Goal: Information Seeking & Learning: Learn about a topic

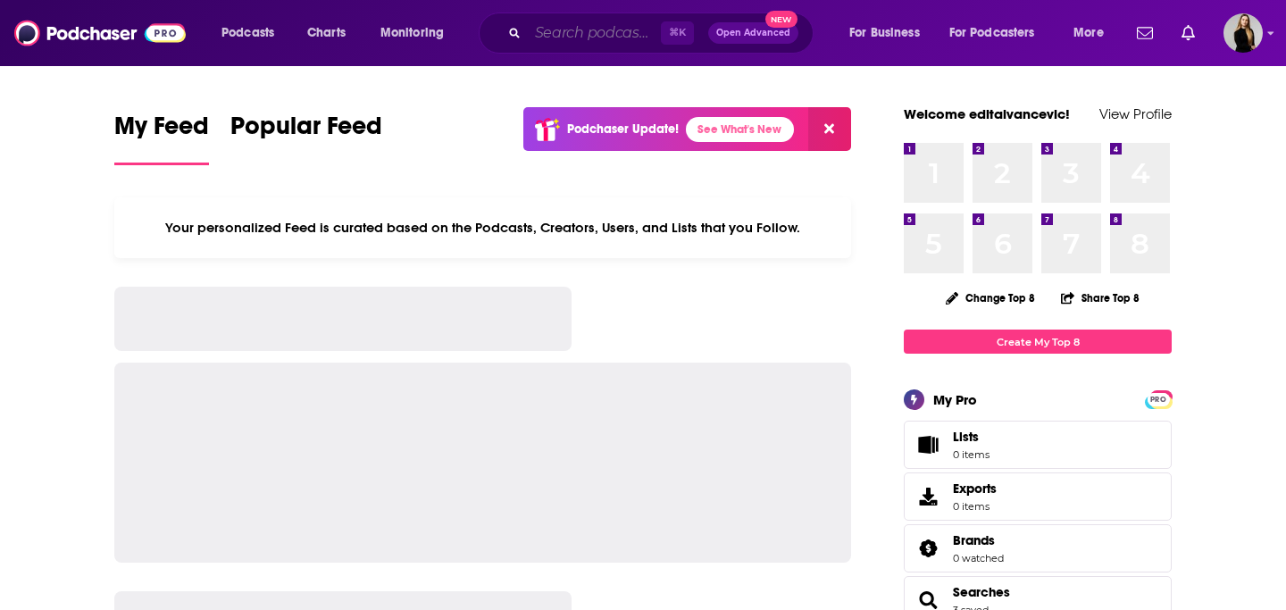
click at [596, 43] on input "Search podcasts, credits, & more..." at bounding box center [594, 33] width 133 height 29
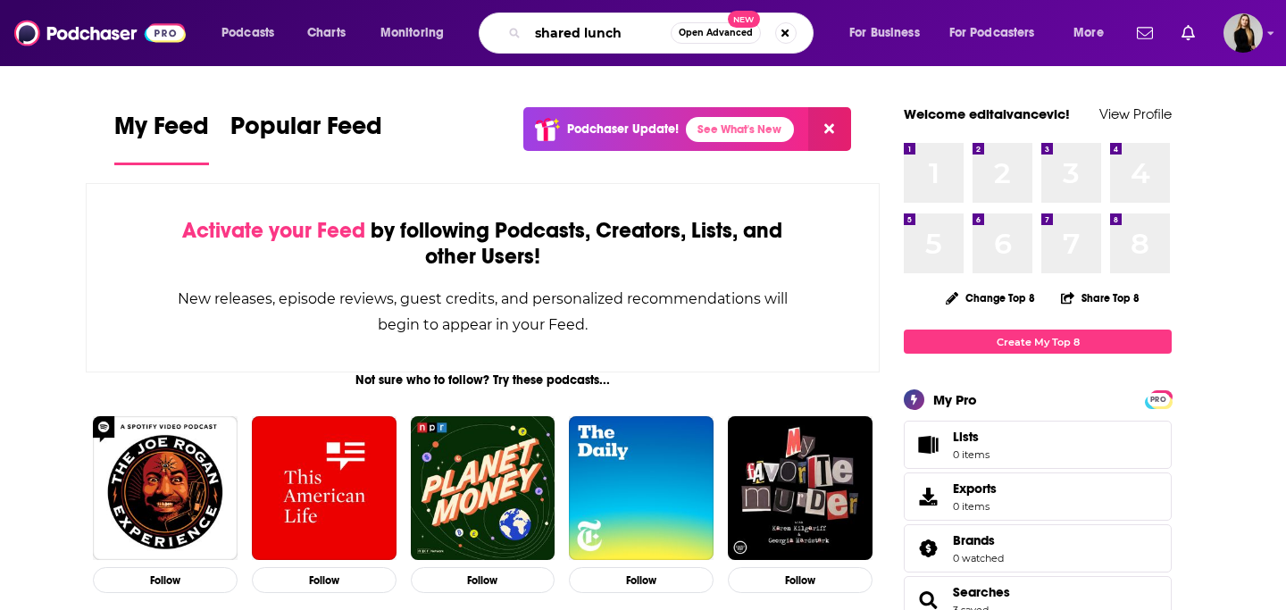
type input "shared lunch"
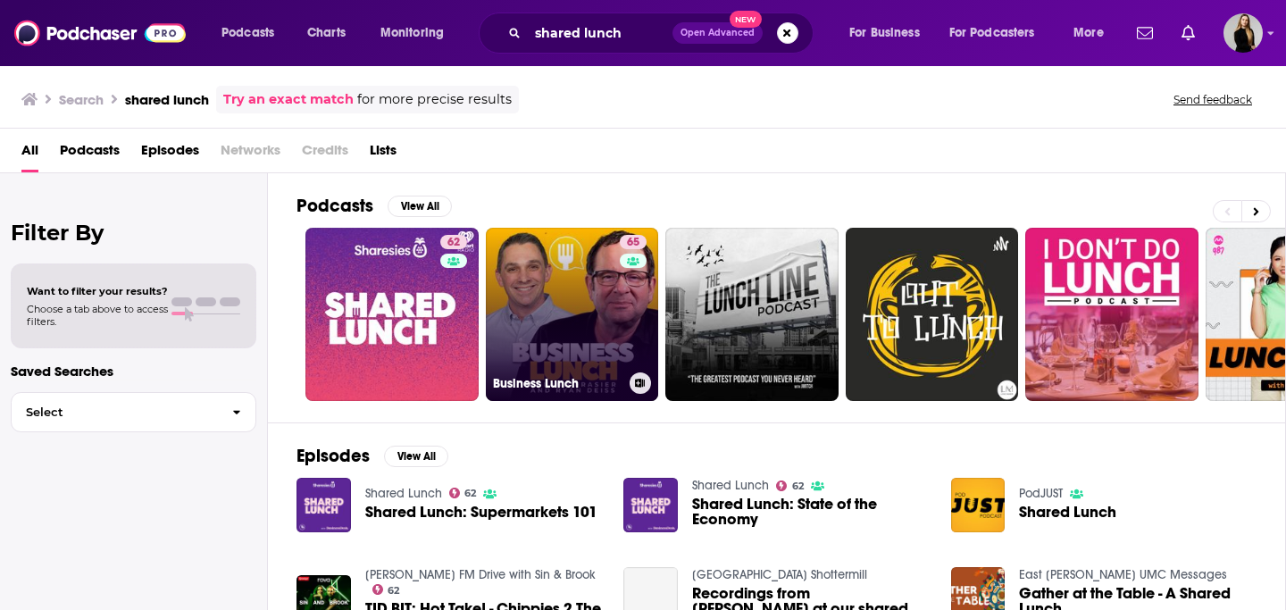
scroll to position [23, 0]
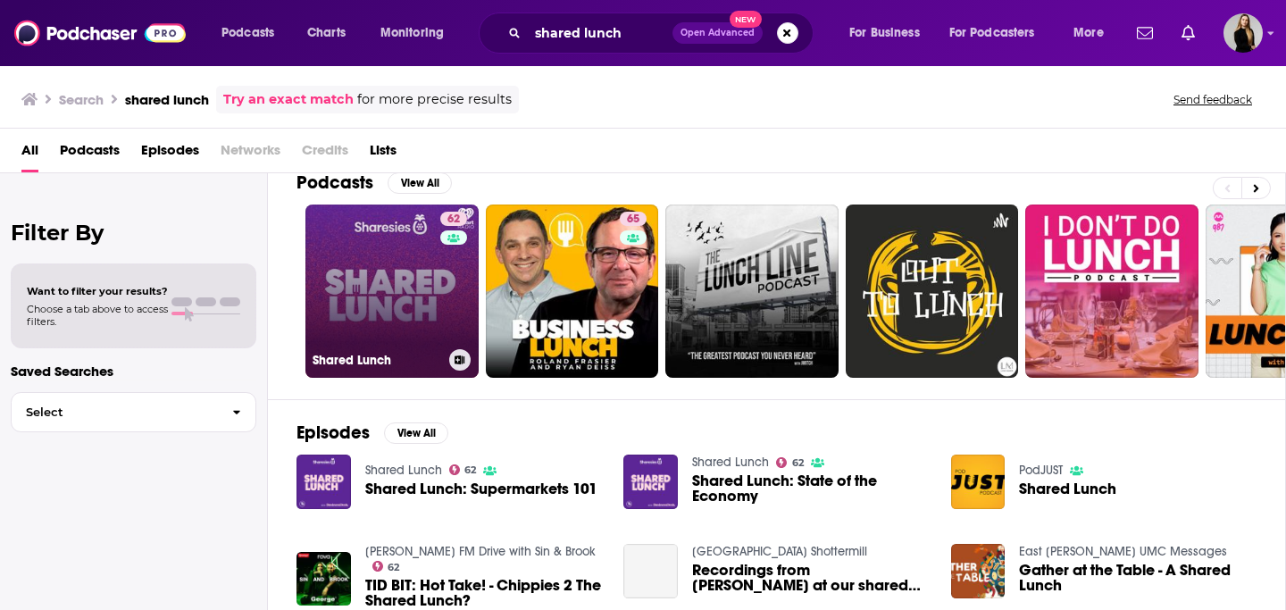
click at [418, 330] on link "62 Shared Lunch" at bounding box center [391, 291] width 173 height 173
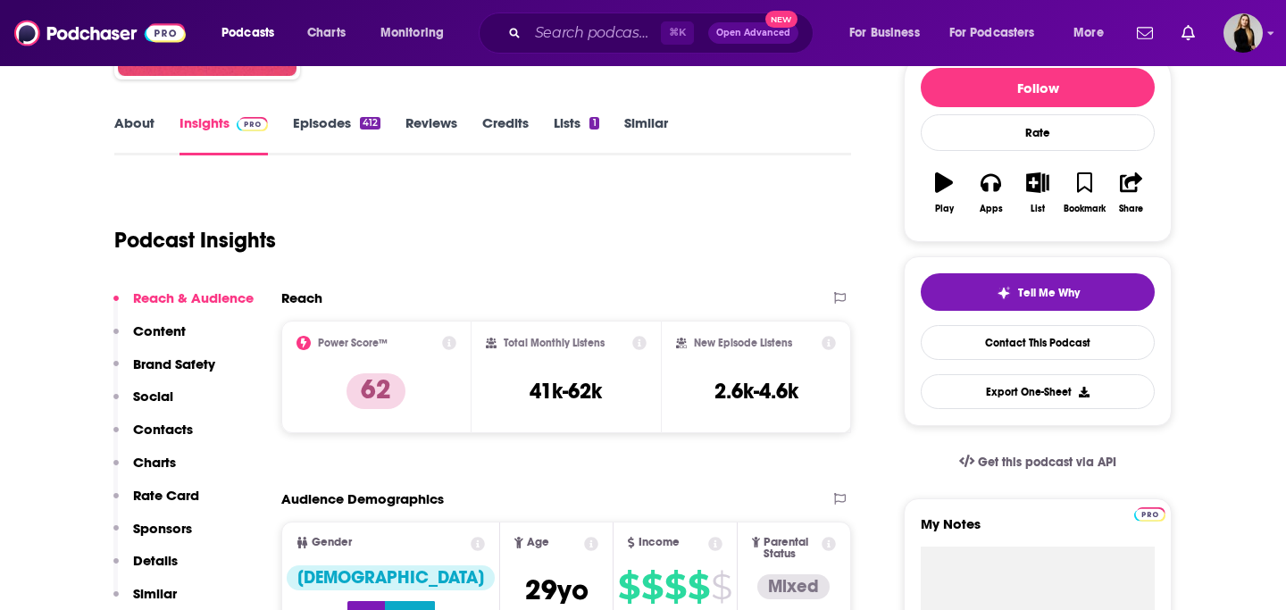
scroll to position [229, 0]
